Goal: Task Accomplishment & Management: Use online tool/utility

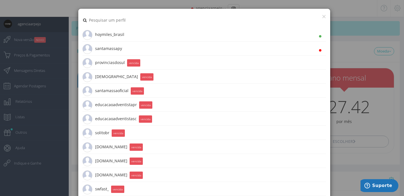
click at [129, 47] on li "santamassapy 26.5K Seguidores" at bounding box center [203, 48] width 243 height 14
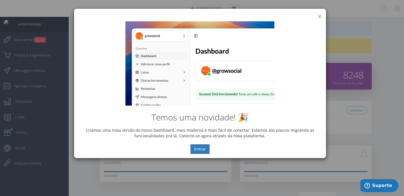
click at [321, 15] on button "×" at bounding box center [319, 17] width 4 height 8
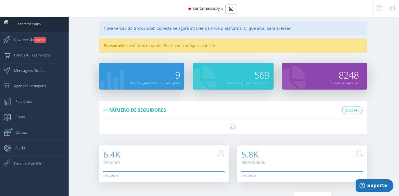
click at [207, 10] on span "santamassapy" at bounding box center [206, 8] width 27 height 5
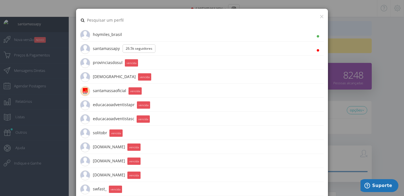
click at [296, 49] on li "santamassapy 26.5K Seguidores" at bounding box center [201, 48] width 243 height 14
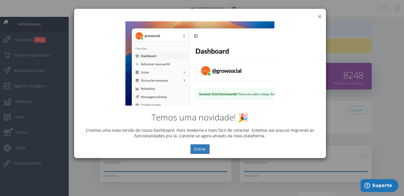
click at [318, 17] on button "×" at bounding box center [319, 17] width 4 height 8
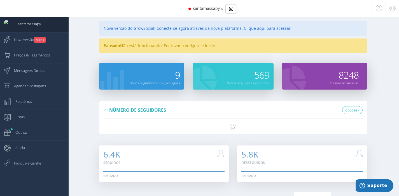
click at [197, 44] on div "Pausado Não está funcionando! Por favor, configure e inicie." at bounding box center [233, 45] width 268 height 15
click at [230, 8] on img "Basic example" at bounding box center [231, 9] width 4 height 4
click at [207, 46] on div "Pausado Não está funcionando! Por favor, configure e inicie." at bounding box center [233, 45] width 268 height 15
